Goal: Task Accomplishment & Management: Use online tool/utility

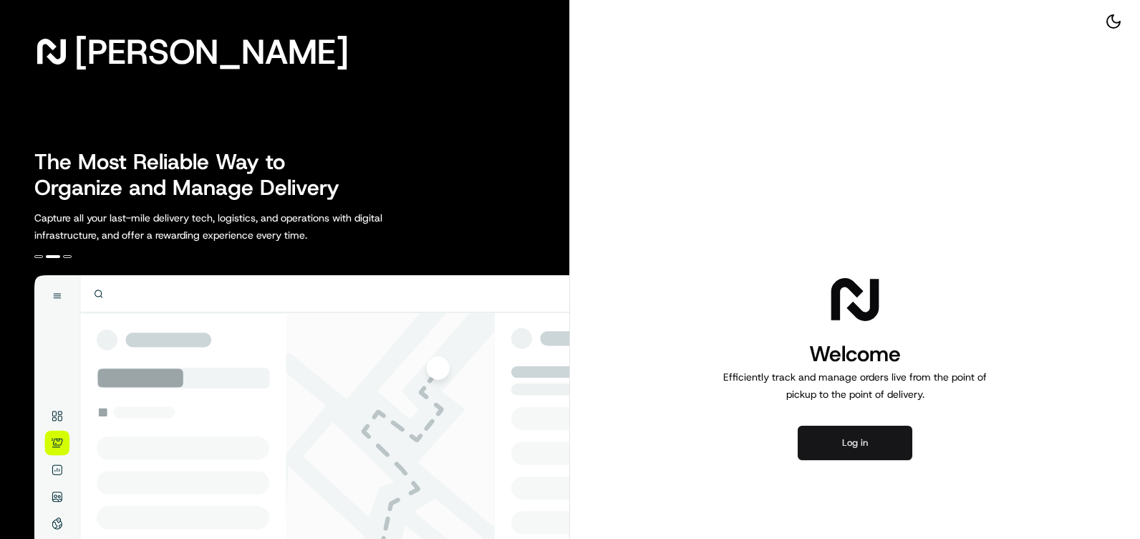
click at [870, 441] on button "Log in" at bounding box center [855, 442] width 115 height 34
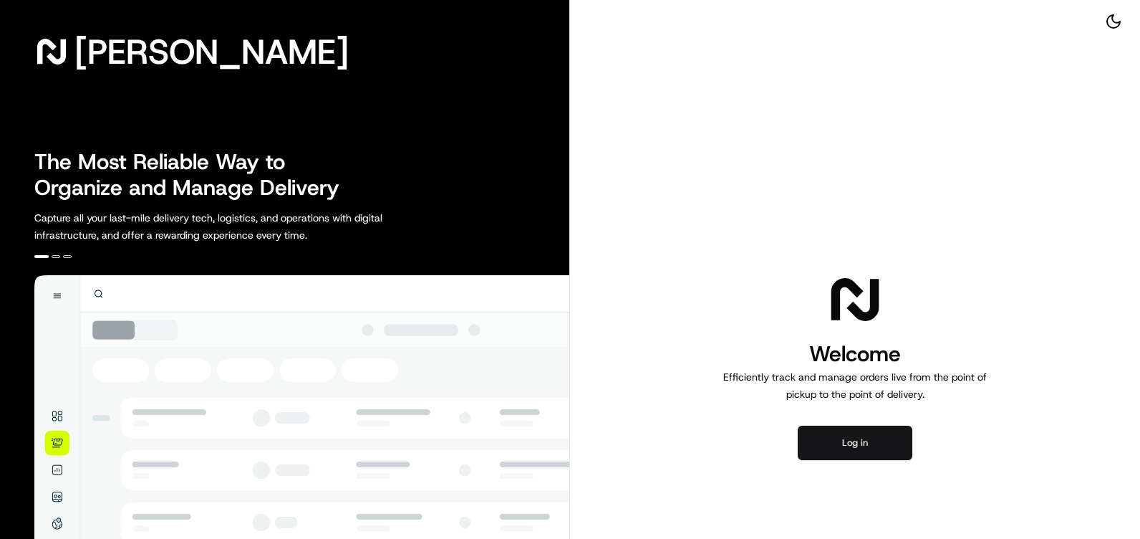
click at [846, 443] on button "Log in" at bounding box center [855, 442] width 115 height 34
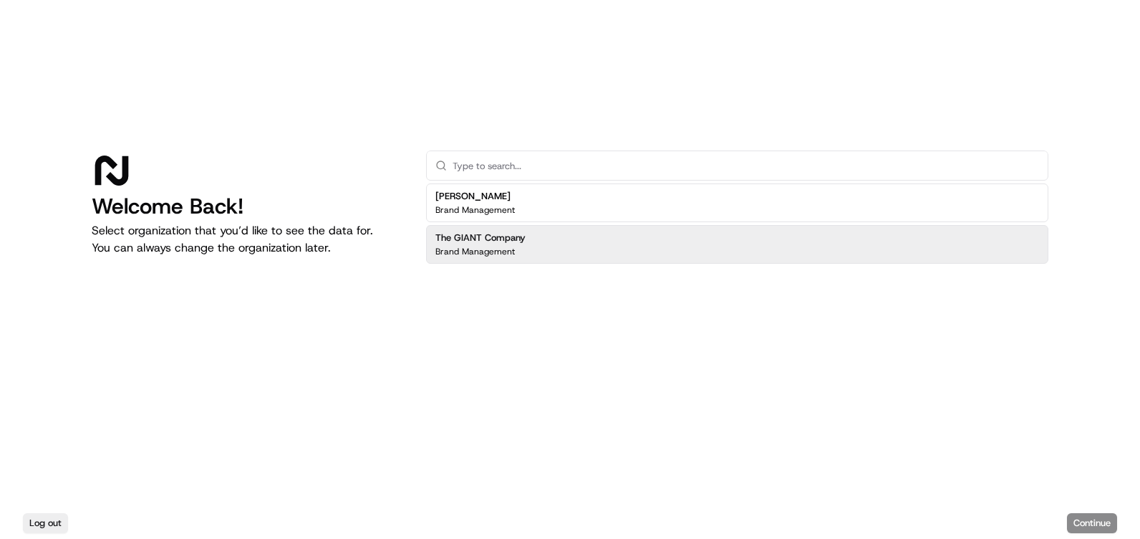
drag, startPoint x: 539, startPoint y: 255, endPoint x: 557, endPoint y: 243, distance: 21.7
click at [539, 254] on div "The GIANT Company Brand Management" at bounding box center [737, 244] width 622 height 39
click at [563, 254] on div "The GIANT Company Brand Management" at bounding box center [737, 244] width 622 height 39
click at [564, 250] on div "The GIANT Company Brand Management" at bounding box center [737, 244] width 622 height 39
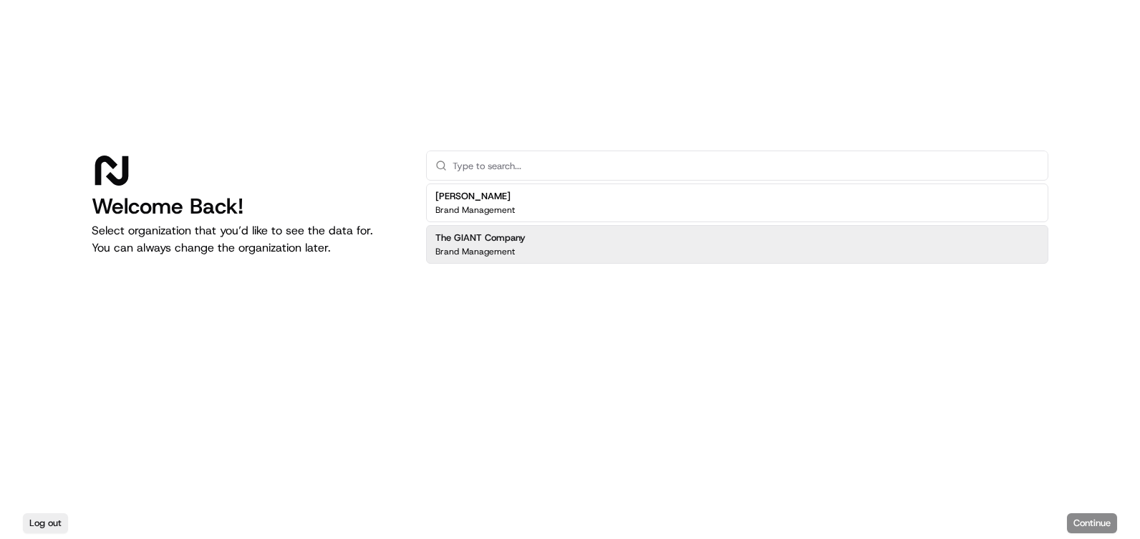
click at [572, 246] on div "The GIANT Company Brand Management" at bounding box center [737, 244] width 622 height 39
click at [501, 254] on p "Brand Management" at bounding box center [475, 251] width 80 height 11
click at [622, 237] on div "The GIANT Company Brand Management" at bounding box center [737, 244] width 622 height 39
click at [1092, 521] on button "Continue" at bounding box center [1092, 523] width 50 height 20
